Goal: Task Accomplishment & Management: Manage account settings

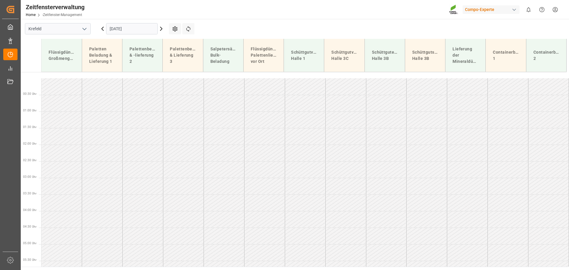
scroll to position [314, 0]
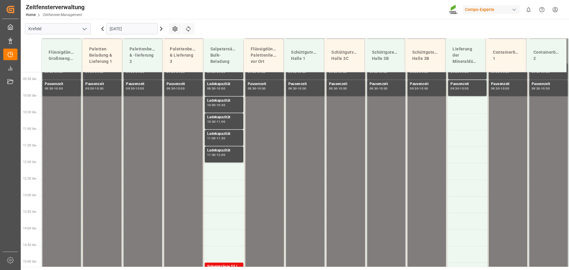
click at [161, 29] on icon at bounding box center [161, 28] width 7 height 7
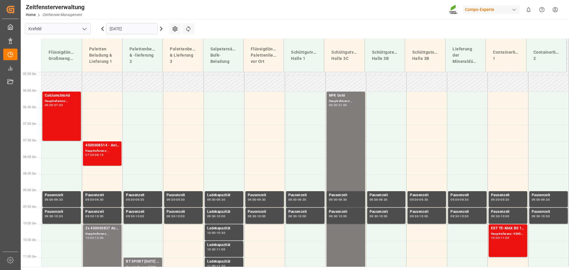
scroll to position [173, 0]
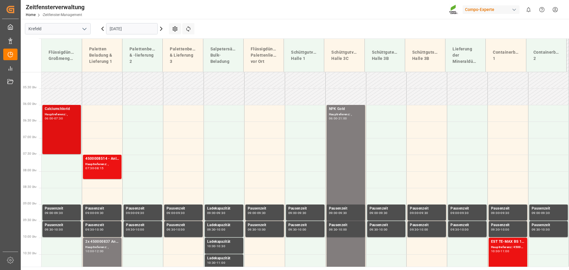
click at [60, 114] on font "Hauptreferenz: ," at bounding box center [56, 114] width 23 height 3
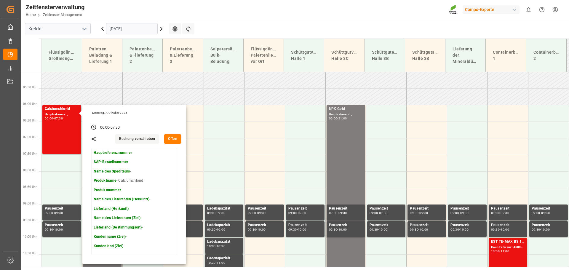
click at [173, 140] on font "Offen" at bounding box center [172, 139] width 9 height 4
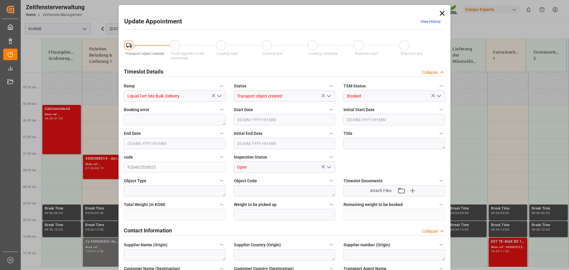
type input "[DATE] 06:00"
type input "[DATE] 07:30"
type input "[DATE] 13:58"
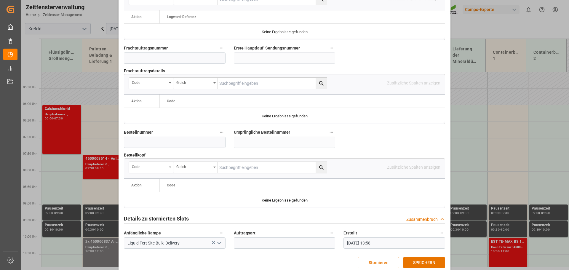
scroll to position [553, 0]
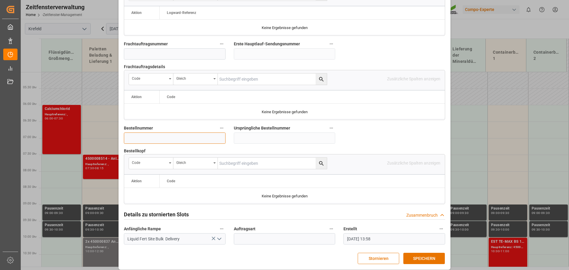
click at [159, 133] on input at bounding box center [175, 138] width 102 height 11
click at [460, 154] on div "Termin aktualisieren Verlauf anzeigen Transportobjekt erstellt LKW-Registrierun…" at bounding box center [284, 135] width 569 height 270
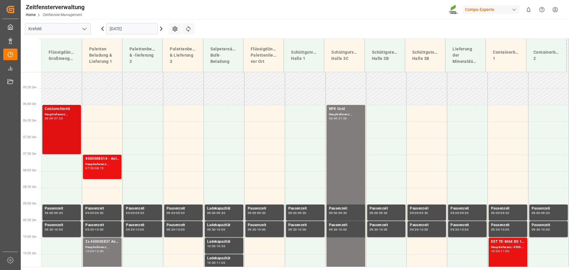
click at [59, 114] on font "Hauptreferenz: ," at bounding box center [56, 114] width 23 height 3
click at [59, 114] on div "Main ref : ," at bounding box center [62, 114] width 34 height 5
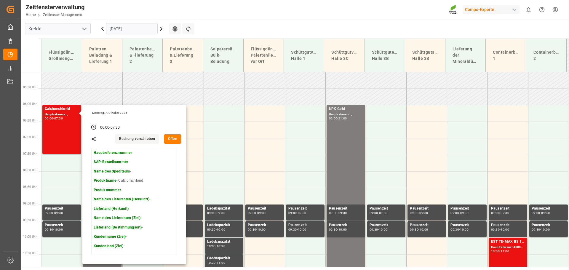
click at [172, 137] on font "Offen" at bounding box center [172, 139] width 9 height 4
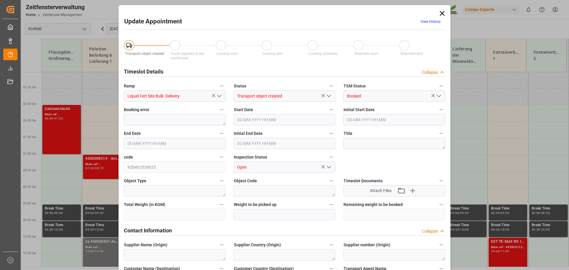
type input "[DATE] 06:00"
type input "[DATE] 07:30"
type input "[DATE] 13:58"
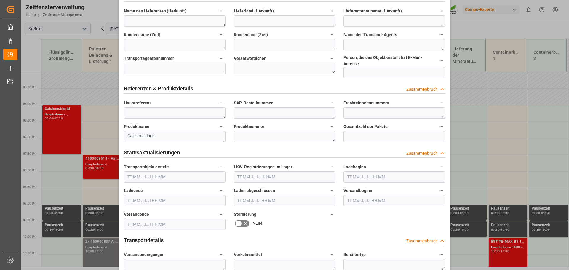
scroll to position [226, 0]
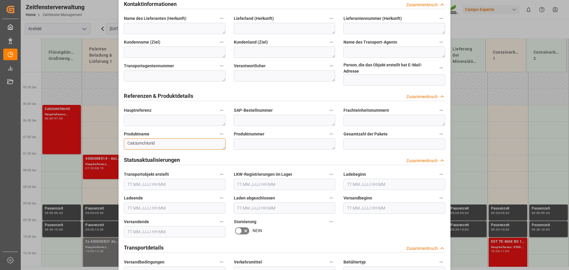
drag, startPoint x: 163, startPoint y: 138, endPoint x: 91, endPoint y: 142, distance: 72.1
click at [91, 142] on div "Termin aktualisieren Verlauf anzeigen Transportobjekt erstellt LKW-Registrierun…" at bounding box center [284, 135] width 569 height 270
click at [475, 25] on div "Termin aktualisieren Verlauf anzeigen Transportobjekt erstellt LKW-Registrierun…" at bounding box center [284, 135] width 569 height 270
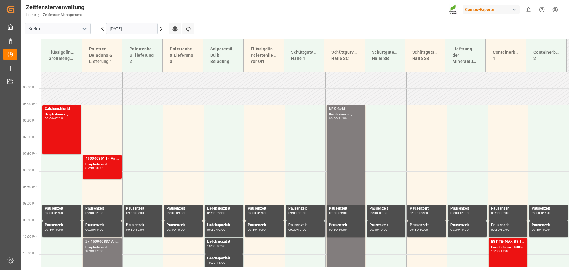
click at [162, 28] on icon at bounding box center [161, 29] width 2 height 4
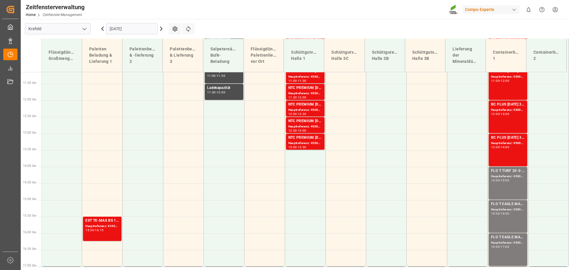
scroll to position [380, 0]
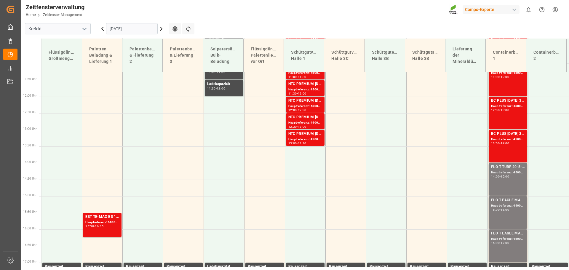
click at [162, 28] on icon at bounding box center [161, 29] width 2 height 4
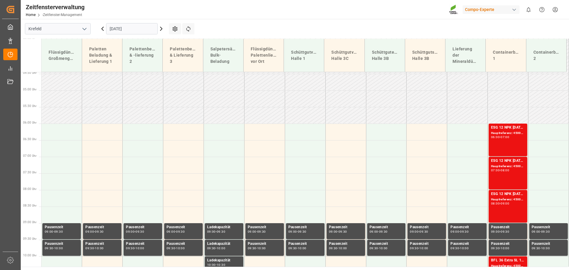
scroll to position [143, 0]
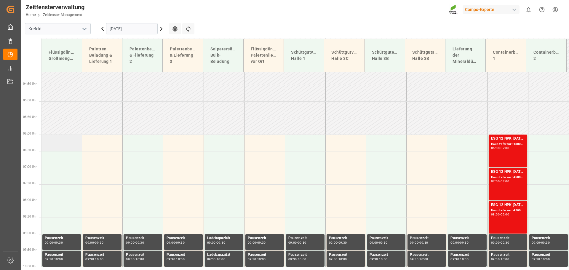
click at [55, 146] on td at bounding box center [62, 143] width 41 height 17
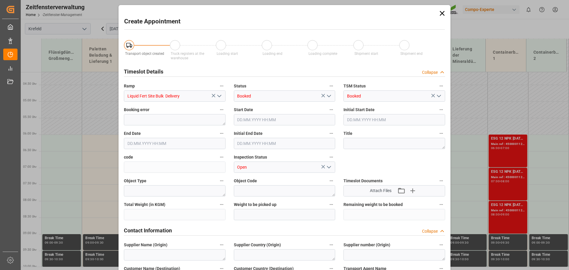
type input "[DATE] 06:00"
type input "[DATE] 06:30"
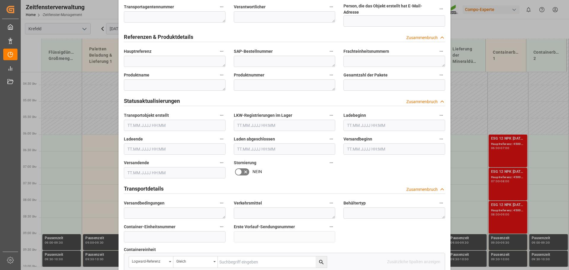
scroll to position [296, 0]
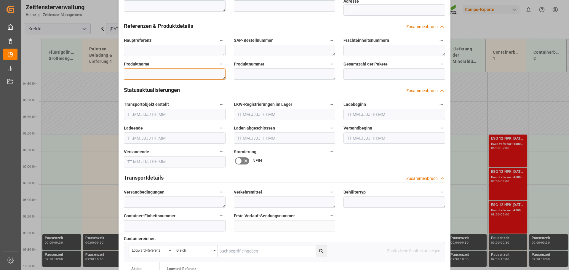
click at [132, 69] on textarea at bounding box center [175, 73] width 102 height 11
paste textarea "Calciumchlorid"
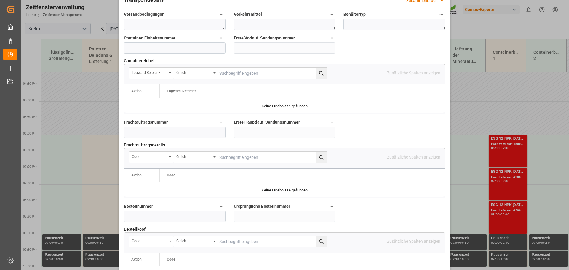
scroll to position [553, 0]
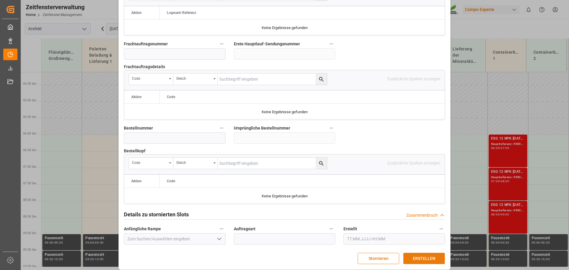
type textarea "Calciumchlorid"
click at [418, 256] on font "ERSTELLEN" at bounding box center [424, 258] width 23 height 5
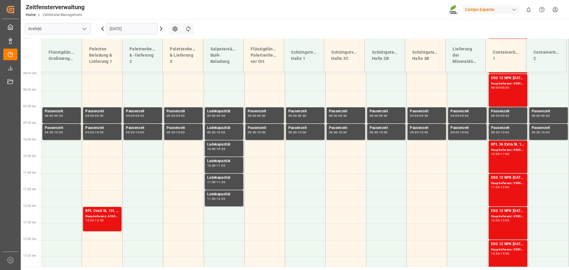
scroll to position [299, 0]
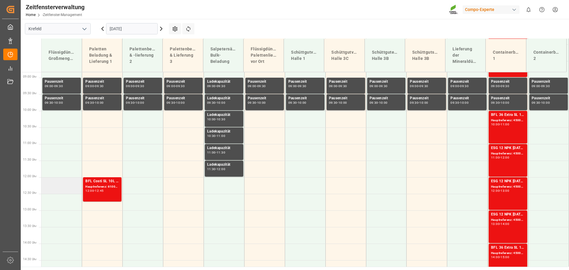
click at [55, 190] on td at bounding box center [62, 185] width 41 height 17
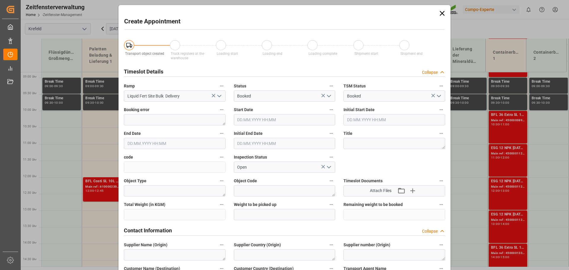
type input "[DATE] 12:00"
type input "[DATE] 12:30"
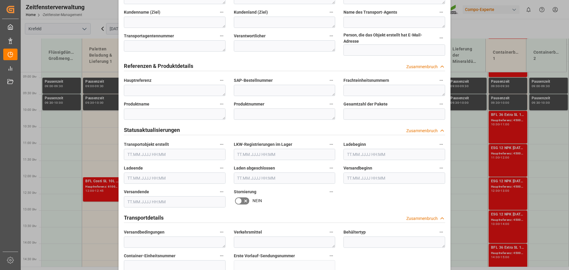
scroll to position [256, 0]
click at [143, 111] on textarea at bounding box center [175, 114] width 102 height 11
paste textarea "Calciumchlorid"
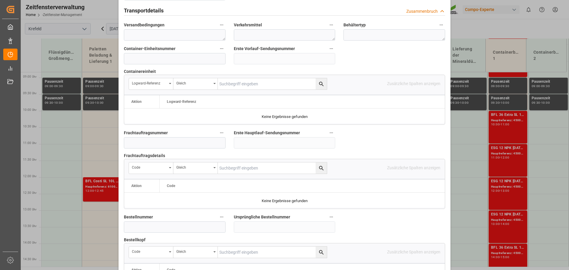
scroll to position [553, 0]
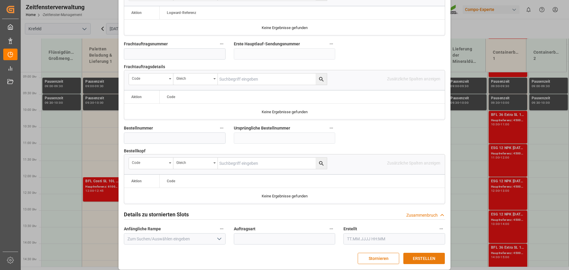
type textarea "Calciumchlorid"
click at [429, 256] on font "ERSTELLEN" at bounding box center [424, 258] width 23 height 5
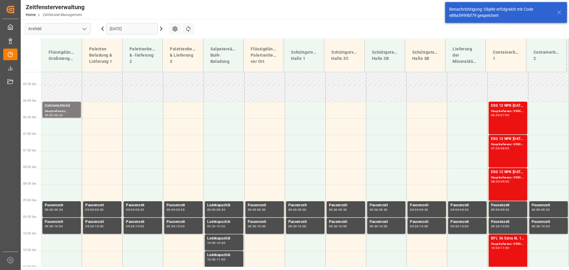
scroll to position [173, 0]
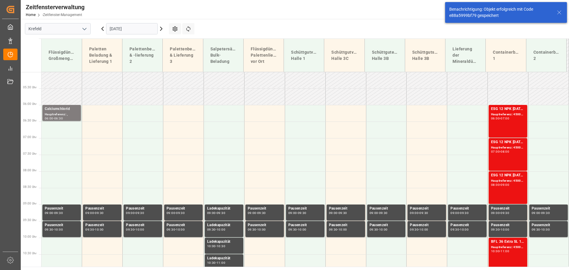
click at [162, 29] on icon at bounding box center [161, 29] width 2 height 4
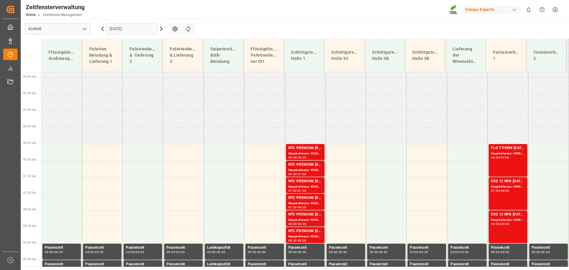
scroll to position [113, 0]
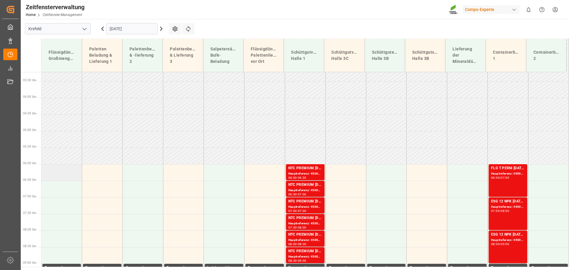
click at [61, 175] on td at bounding box center [62, 172] width 41 height 17
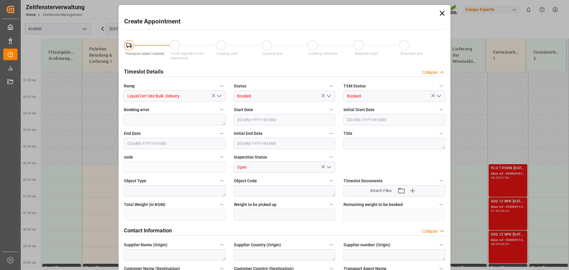
type input "[DATE] 06:00"
type input "[DATE] 06:30"
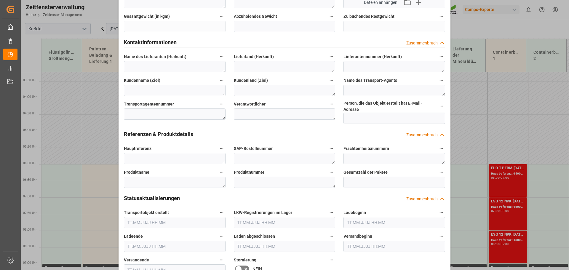
scroll to position [208, 0]
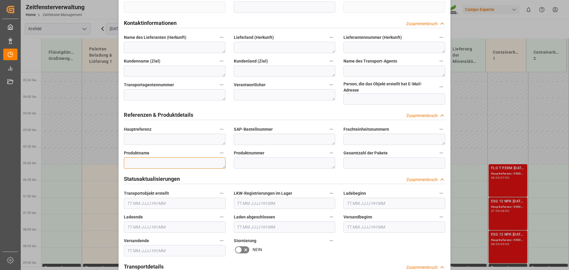
click at [125, 158] on textarea at bounding box center [175, 162] width 102 height 11
paste textarea "Calciumchlorid"
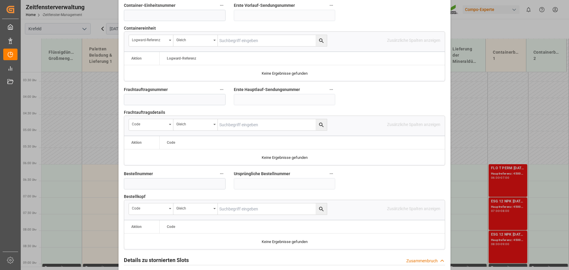
scroll to position [553, 0]
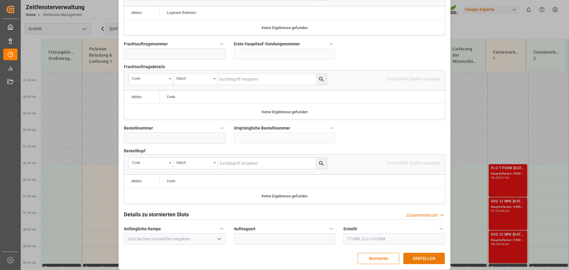
type textarea "Calciumchlorid"
click at [415, 255] on font "ERSTELLEN" at bounding box center [424, 258] width 23 height 7
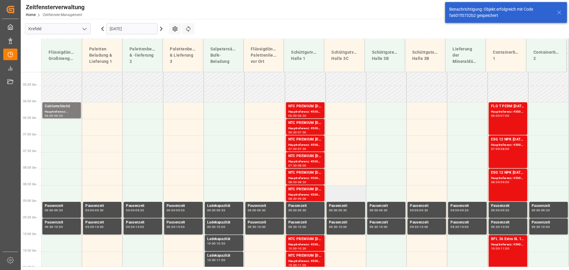
scroll to position [181, 0]
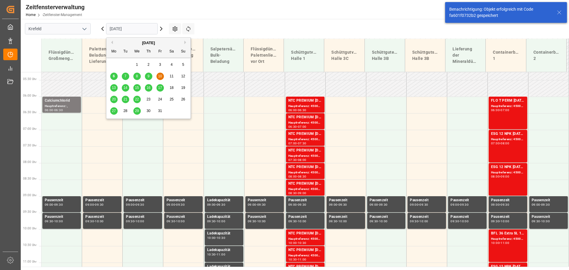
click at [123, 26] on input "[DATE]" at bounding box center [132, 28] width 52 height 11
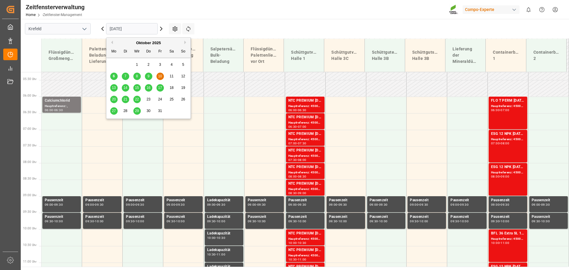
click at [113, 76] on font "6" at bounding box center [114, 76] width 2 height 4
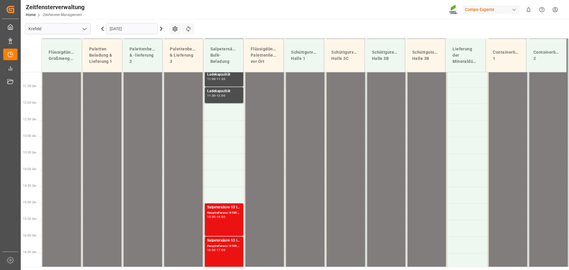
scroll to position [380, 0]
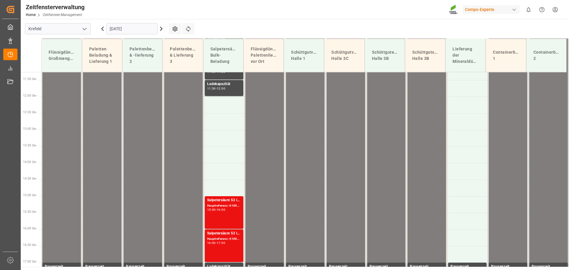
click at [165, 28] on div "[DATE]" at bounding box center [132, 29] width 74 height 20
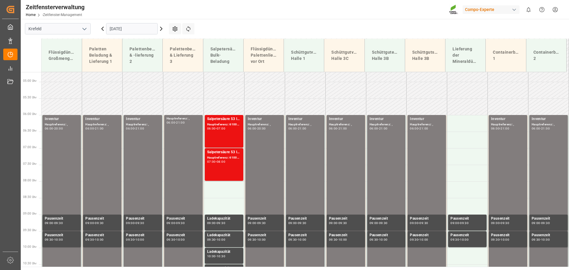
scroll to position [202, 0]
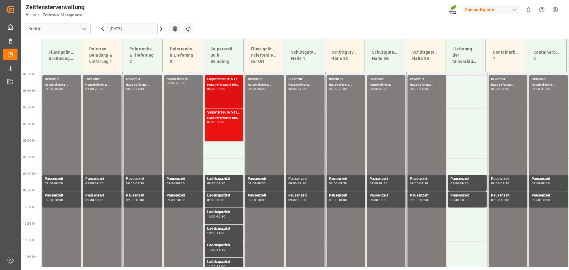
click at [213, 82] on div "Salpetersäure 53 lose" at bounding box center [224, 79] width 34 height 6
click at [220, 115] on div "Salpetersäure 53 lose" at bounding box center [224, 113] width 34 height 6
click at [221, 85] on font "Hauptreferenz: 6100002178, 2000001694" at bounding box center [237, 84] width 61 height 3
click at [224, 86] on font "Hauptreferenz: 6100002178, 2000001694" at bounding box center [237, 84] width 61 height 3
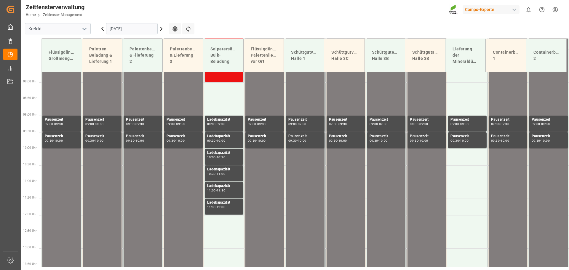
scroll to position [143, 0]
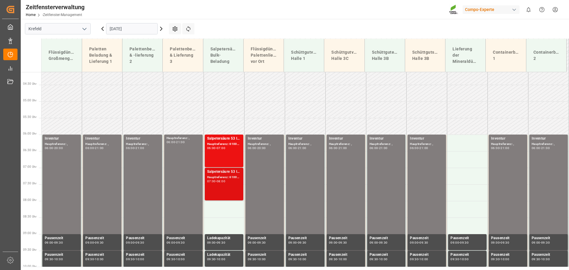
click at [222, 175] on font "Hauptreferenz: 6100002301, 2000001856" at bounding box center [237, 176] width 61 height 3
click at [220, 144] on font "Hauptreferenz: 6100002178, 2000001694" at bounding box center [237, 143] width 61 height 3
click at [218, 137] on font "Salpetersäure 53 lose" at bounding box center [225, 138] width 36 height 4
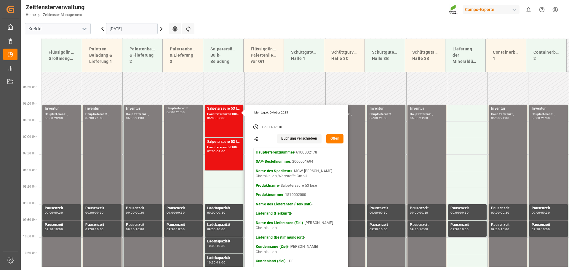
scroll to position [173, 0]
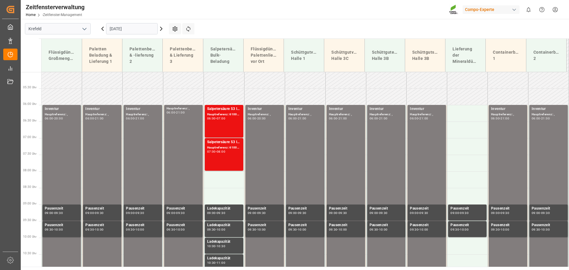
click at [221, 147] on font "Hauptreferenz: 6100002301, 2000001856" at bounding box center [237, 147] width 61 height 3
click at [219, 141] on font "Salpetersäure 53 lose" at bounding box center [225, 142] width 36 height 4
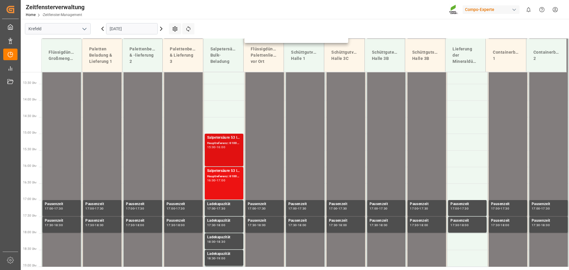
scroll to position [439, 0]
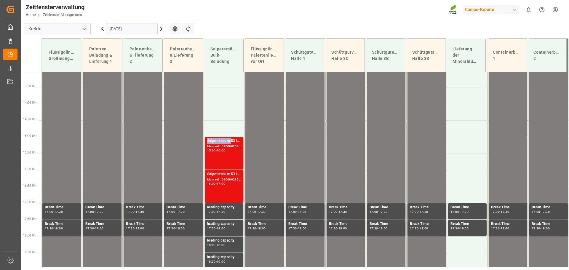
click at [225, 141] on div "Salpetersäure 53 lose" at bounding box center [224, 141] width 34 height 6
click at [218, 179] on div "Hauptreferenz: 6100002353, 2000001930" at bounding box center [224, 179] width 34 height 5
click at [226, 147] on font "Hauptreferenz: 6100002070, 2000001559" at bounding box center [237, 146] width 61 height 3
click at [220, 139] on font "Salpetersäure 53 lose" at bounding box center [225, 141] width 36 height 4
click at [219, 141] on font "Salpetersäure 53 lose" at bounding box center [225, 141] width 36 height 4
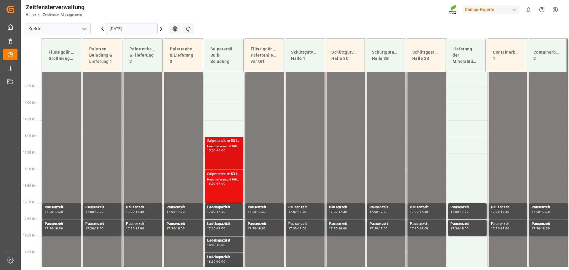
click at [218, 147] on font "Hauptreferenz: 6100002070, 2000001559" at bounding box center [237, 146] width 61 height 3
click at [218, 178] on font "Hauptreferenz: 6100002353, 2000001930" at bounding box center [237, 179] width 61 height 3
click at [222, 138] on div "Salpetersäure 53 lose Hauptreferenz: 6100002070, 2000001559 15:00 - 16:00" at bounding box center [224, 153] width 39 height 33
click at [220, 145] on font "Hauptreferenz: 6100002070, 2000001559" at bounding box center [237, 146] width 61 height 3
click at [105, 30] on icon at bounding box center [102, 28] width 7 height 7
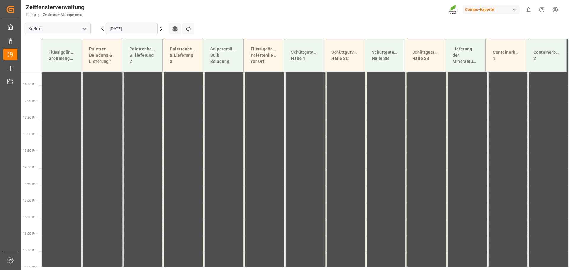
scroll to position [380, 0]
click at [162, 29] on icon at bounding box center [161, 28] width 7 height 7
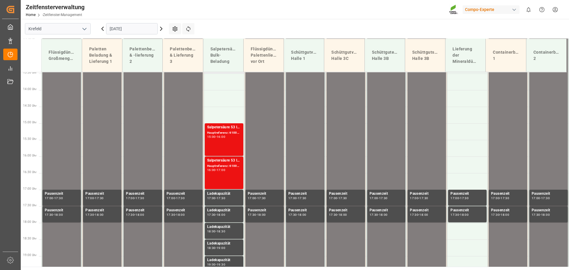
scroll to position [469, 0]
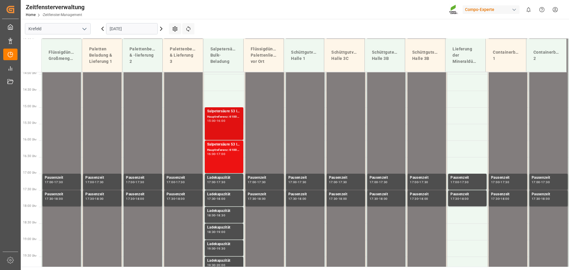
click at [221, 111] on font "Salpetersäure 53 lose" at bounding box center [225, 111] width 36 height 4
click at [220, 117] on font "Hauptreferenz: 6100002070, 2000001559" at bounding box center [237, 116] width 61 height 3
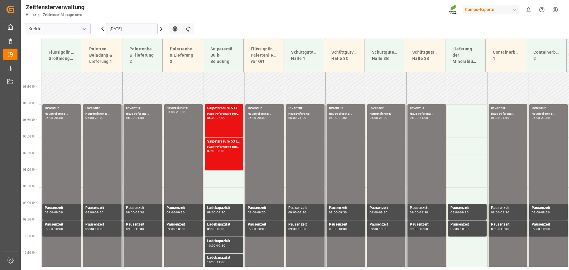
scroll to position [173, 0]
click at [222, 142] on font "Salpetersäure 53 lose" at bounding box center [225, 142] width 36 height 4
click at [220, 148] on font "Hauptreferenz: 6100002301, 2000001856" at bounding box center [237, 147] width 61 height 3
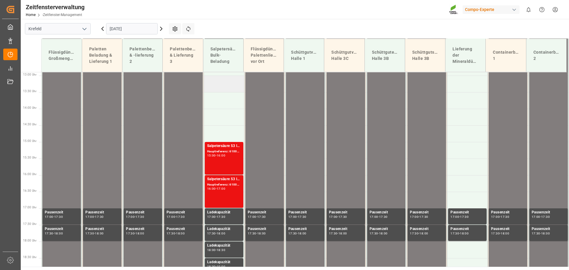
scroll to position [439, 0]
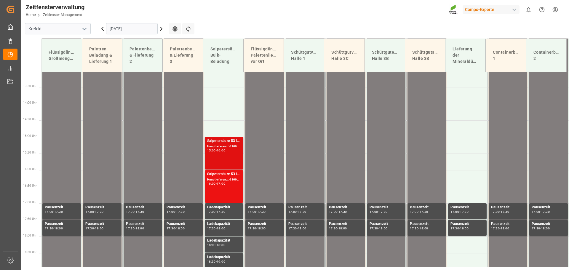
click at [224, 147] on font "Hauptreferenz: 6100002070, 2000001559" at bounding box center [237, 146] width 61 height 3
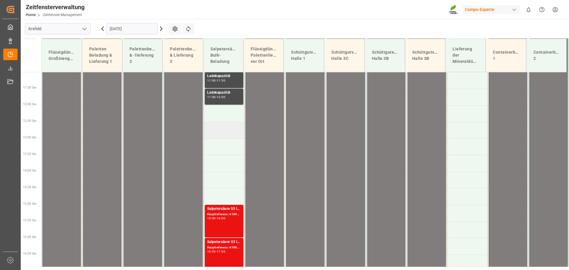
scroll to position [460, 0]
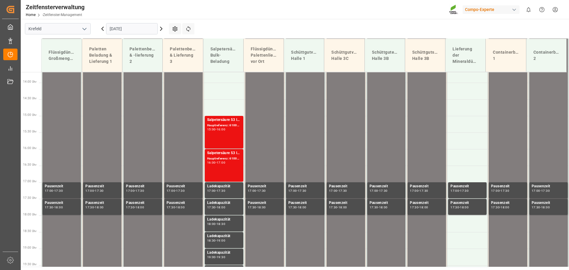
click at [163, 29] on icon at bounding box center [161, 28] width 7 height 7
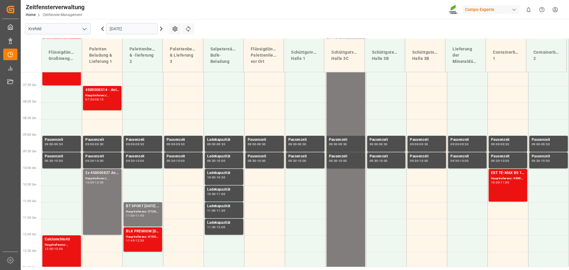
scroll to position [208, 0]
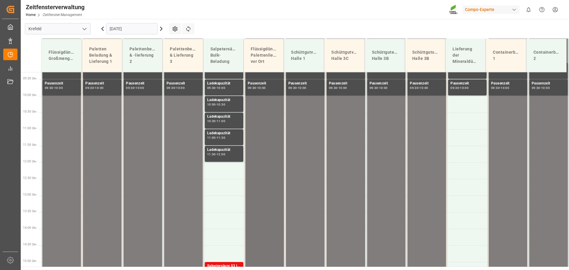
scroll to position [232, 0]
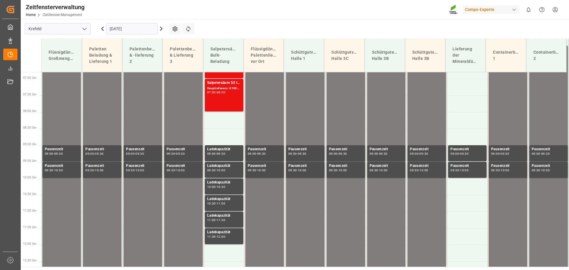
click at [160, 29] on icon at bounding box center [161, 28] width 7 height 7
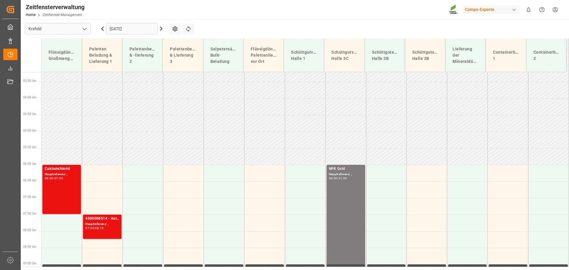
scroll to position [119, 0]
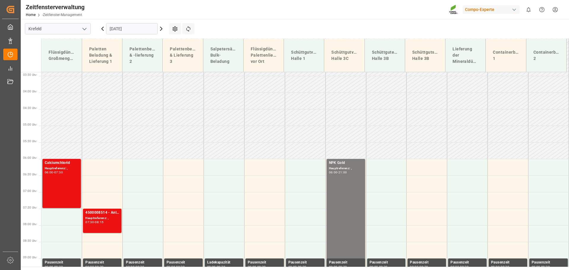
click at [163, 29] on icon at bounding box center [161, 28] width 7 height 7
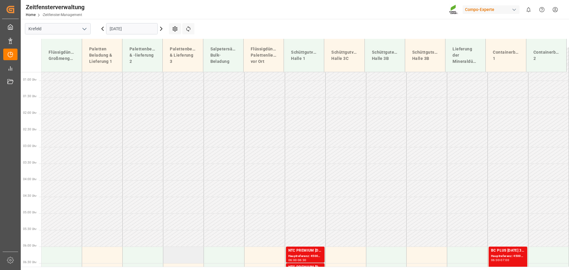
scroll to position [59, 0]
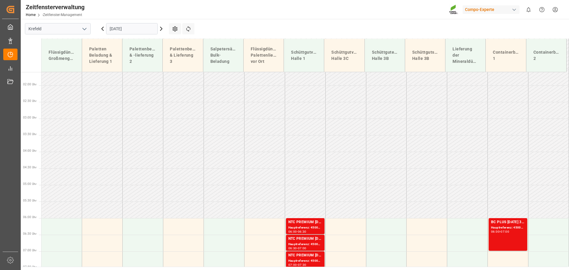
click at [103, 30] on icon at bounding box center [102, 28] width 7 height 7
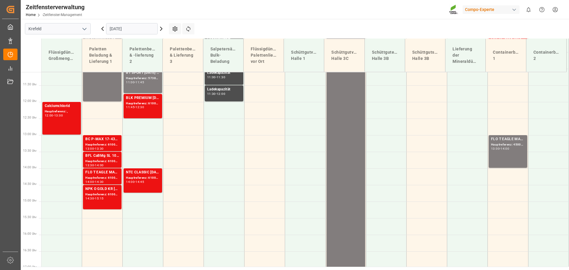
scroll to position [380, 0]
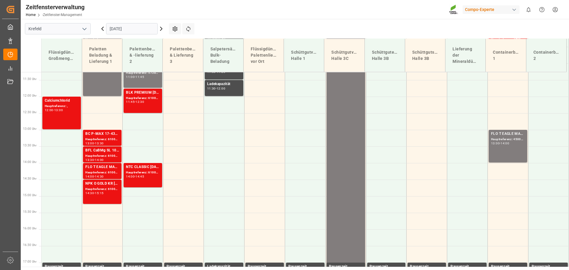
click at [103, 29] on icon at bounding box center [102, 28] width 7 height 7
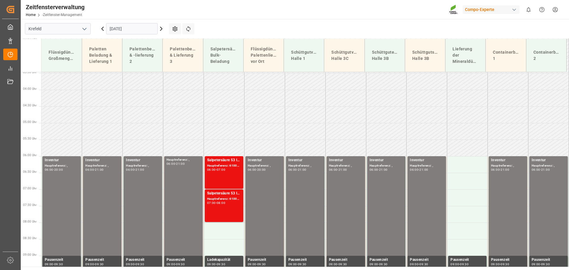
scroll to position [113, 0]
